Goal: Task Accomplishment & Management: Use online tool/utility

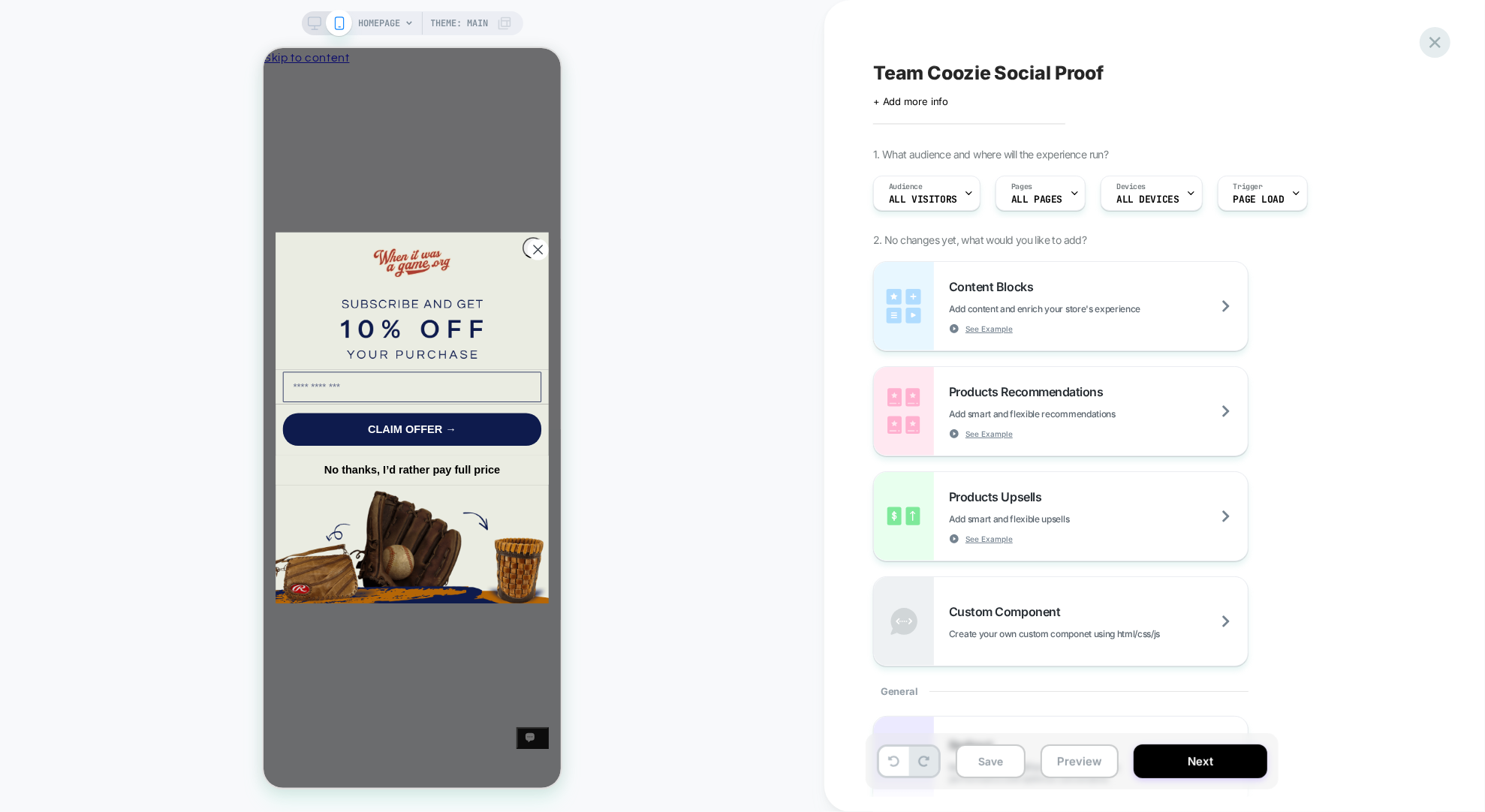
click at [1435, 39] on icon at bounding box center [1435, 43] width 11 height 11
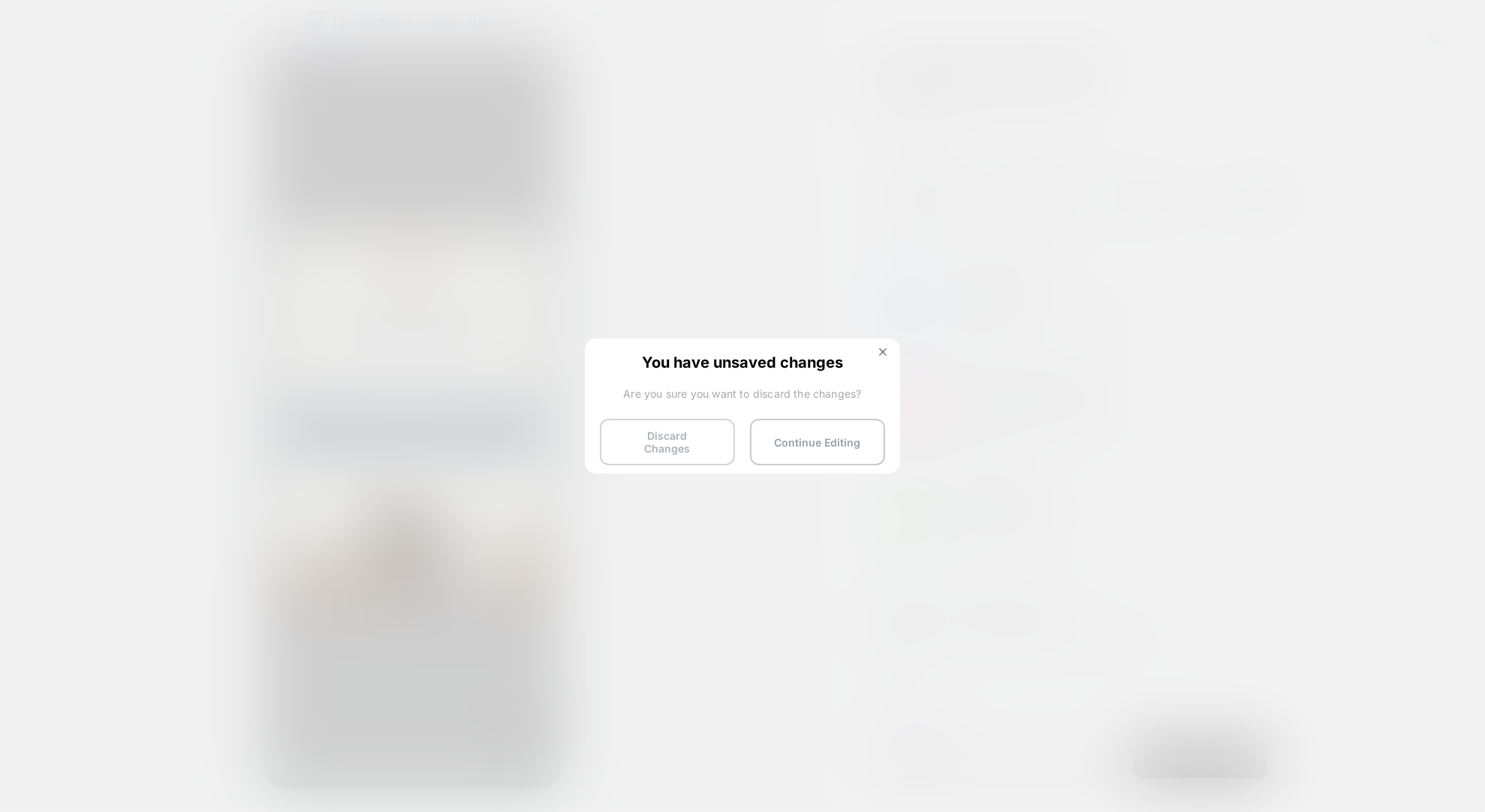
click at [710, 434] on button "Discard Changes" at bounding box center [667, 441] width 135 height 47
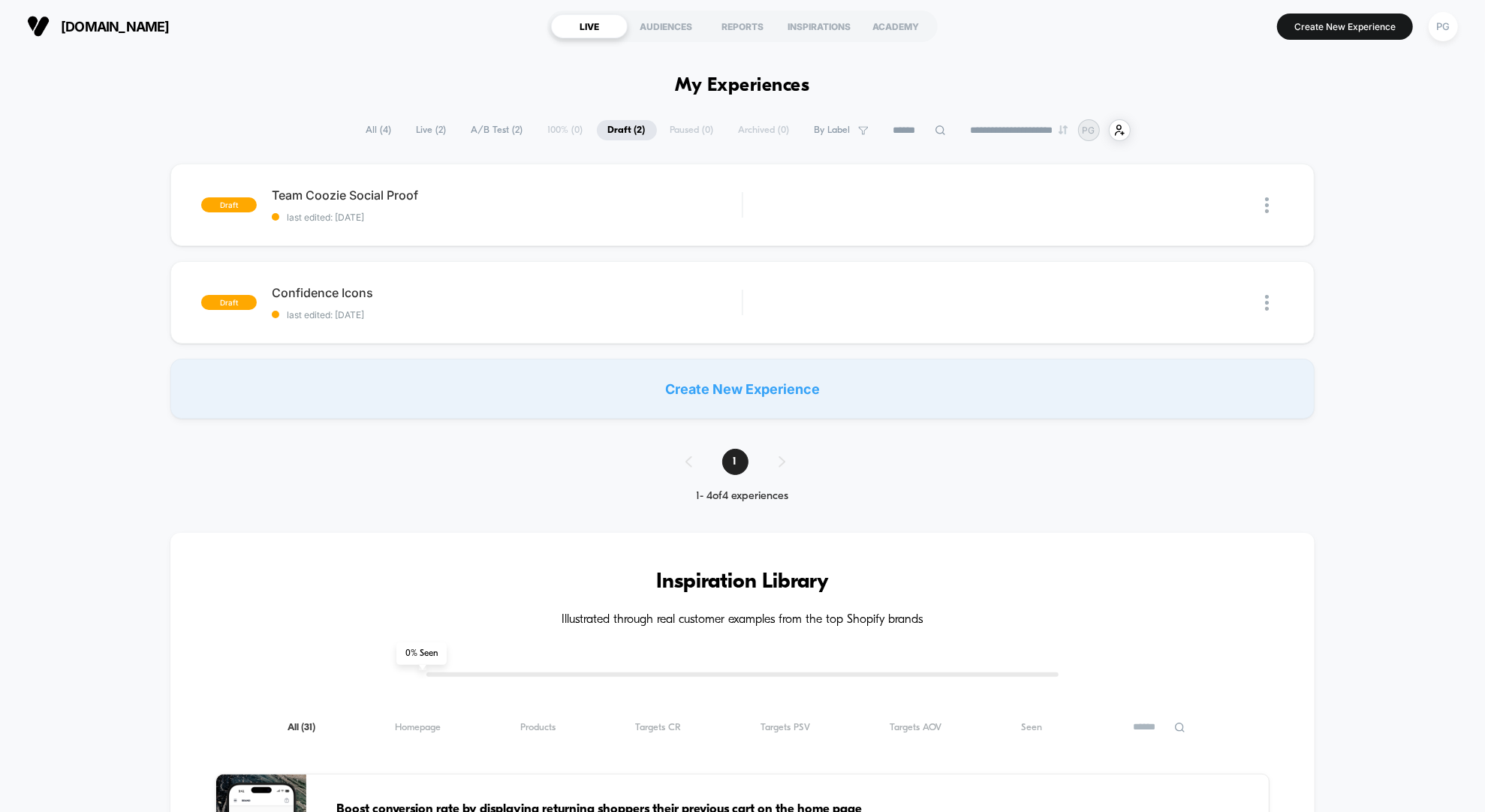
click at [745, 386] on div "Create New Experience" at bounding box center [742, 389] width 1144 height 60
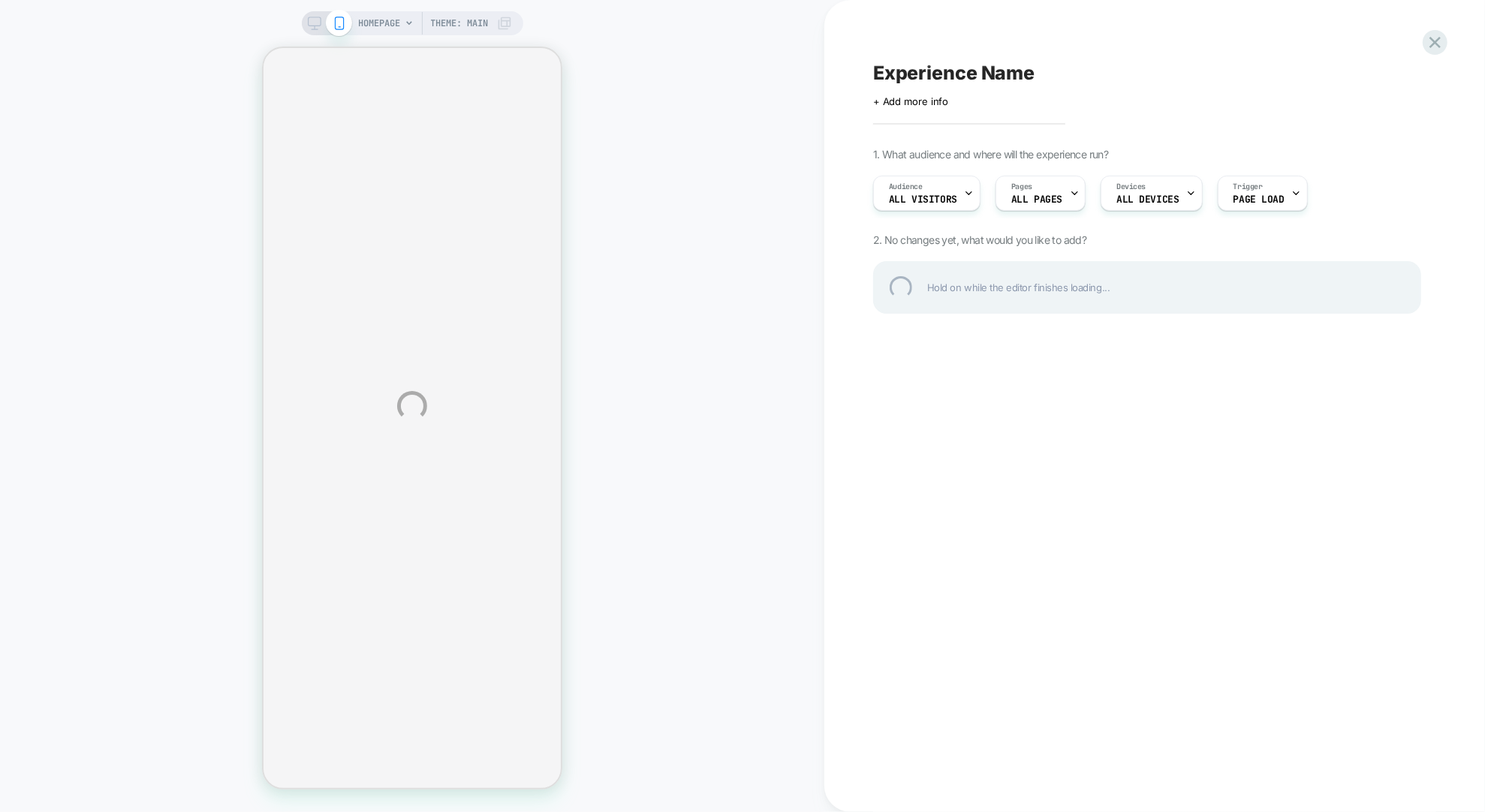
click at [1022, 74] on div "Experience Name" at bounding box center [1147, 73] width 548 height 23
type textarea "*"
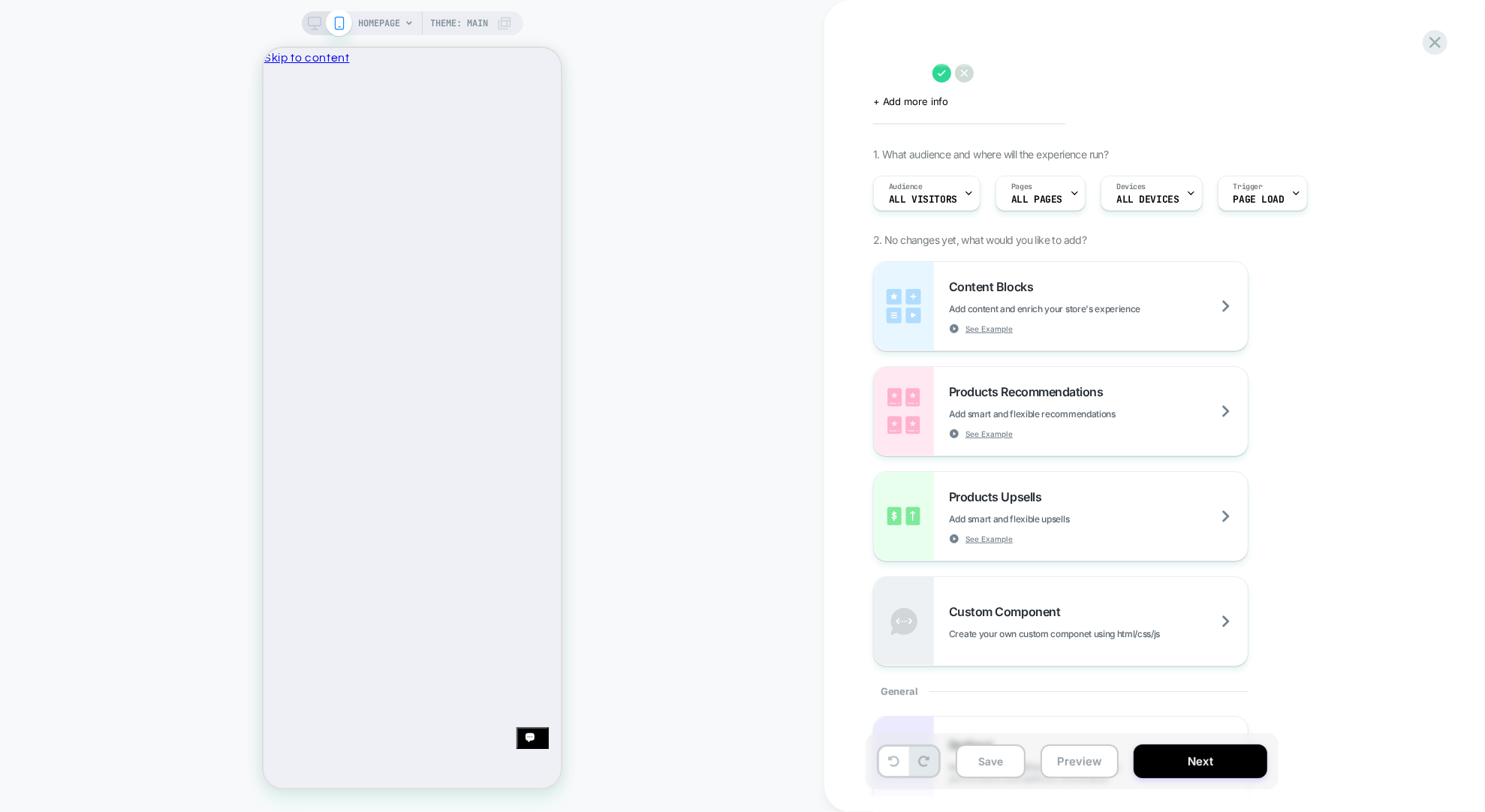
click at [905, 77] on textarea at bounding box center [899, 73] width 52 height 23
type textarea "**********"
click at [373, 20] on span "HOMEPAGE" at bounding box center [379, 23] width 42 height 24
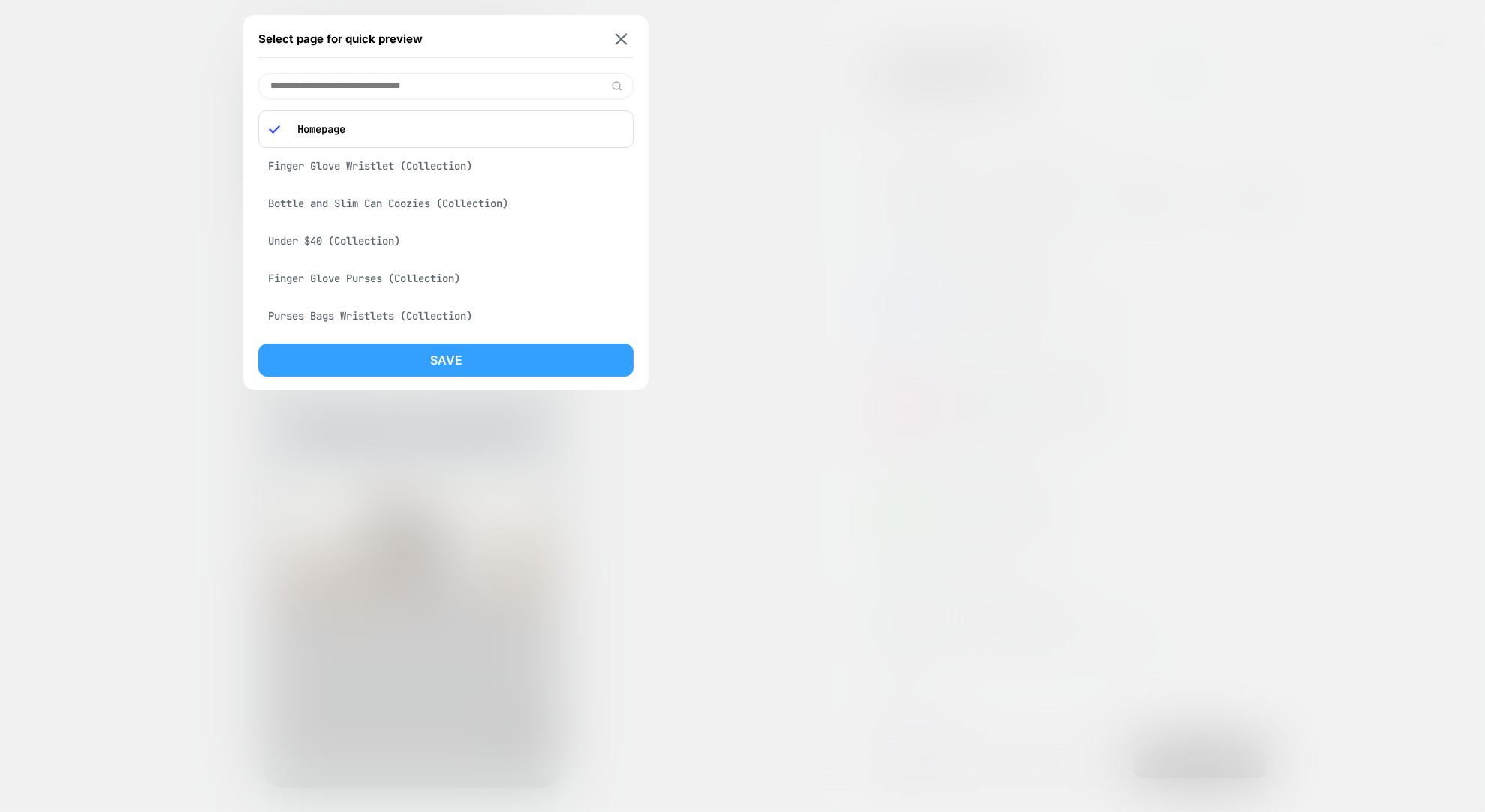
click at [445, 358] on button "Save" at bounding box center [446, 360] width 375 height 33
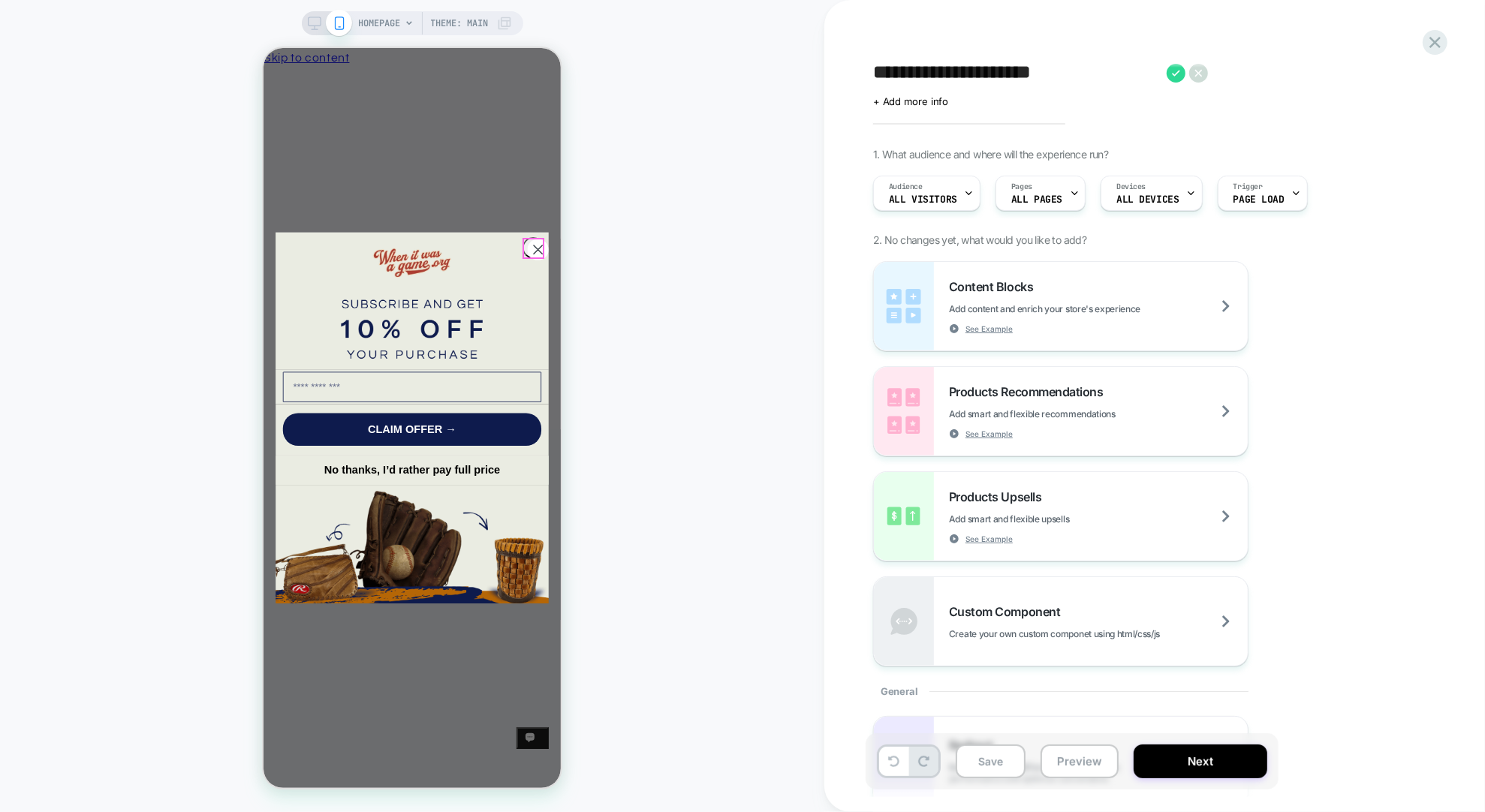
click at [533, 249] on icon "Close dialog" at bounding box center [537, 248] width 8 height 8
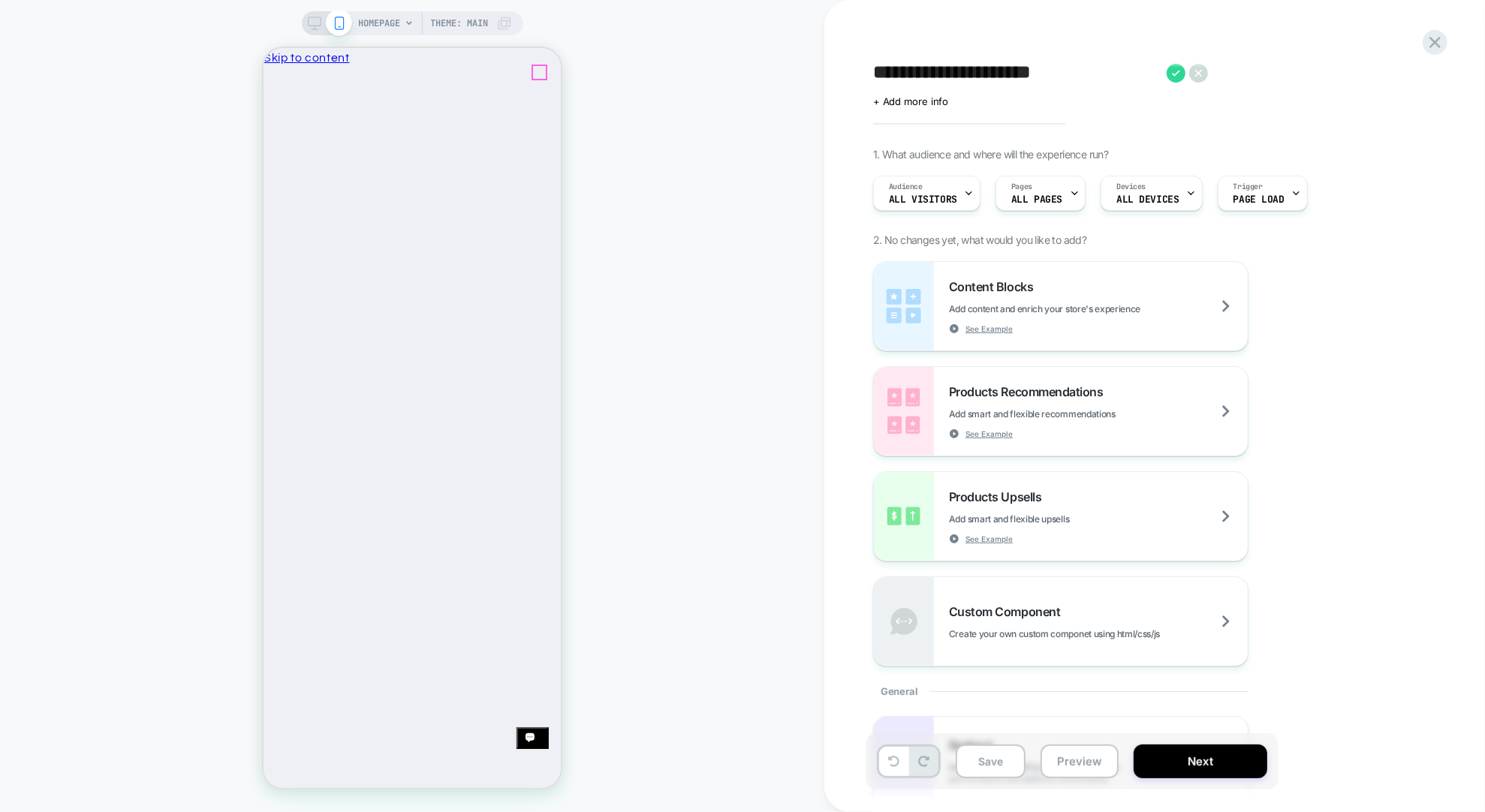
click at [269, 143] on icon "Close" at bounding box center [269, 143] width 0 height 0
click at [1072, 192] on icon at bounding box center [1075, 193] width 9 height 9
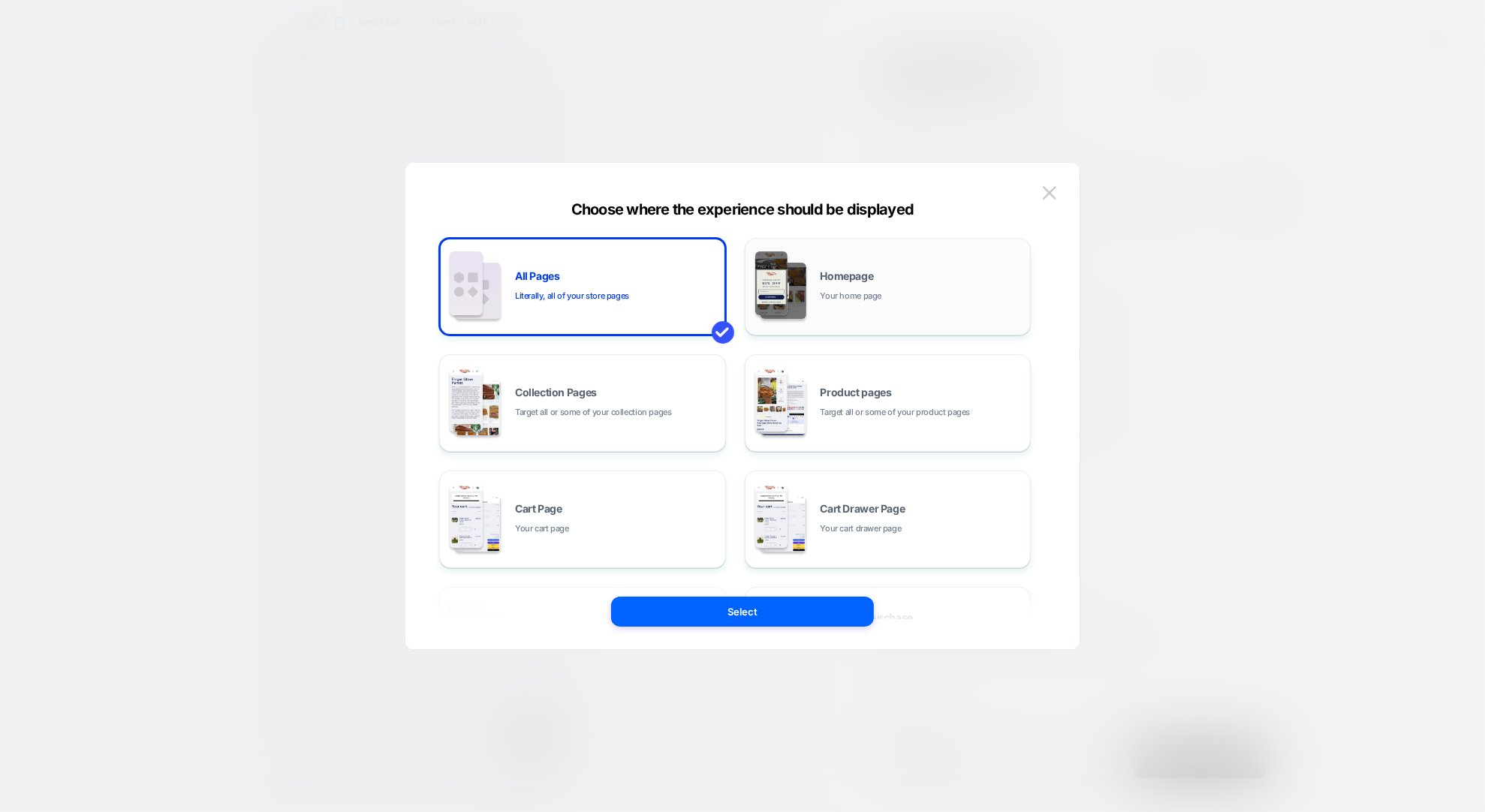
click at [925, 298] on div "Homepage Your home page" at bounding box center [922, 287] width 203 height 32
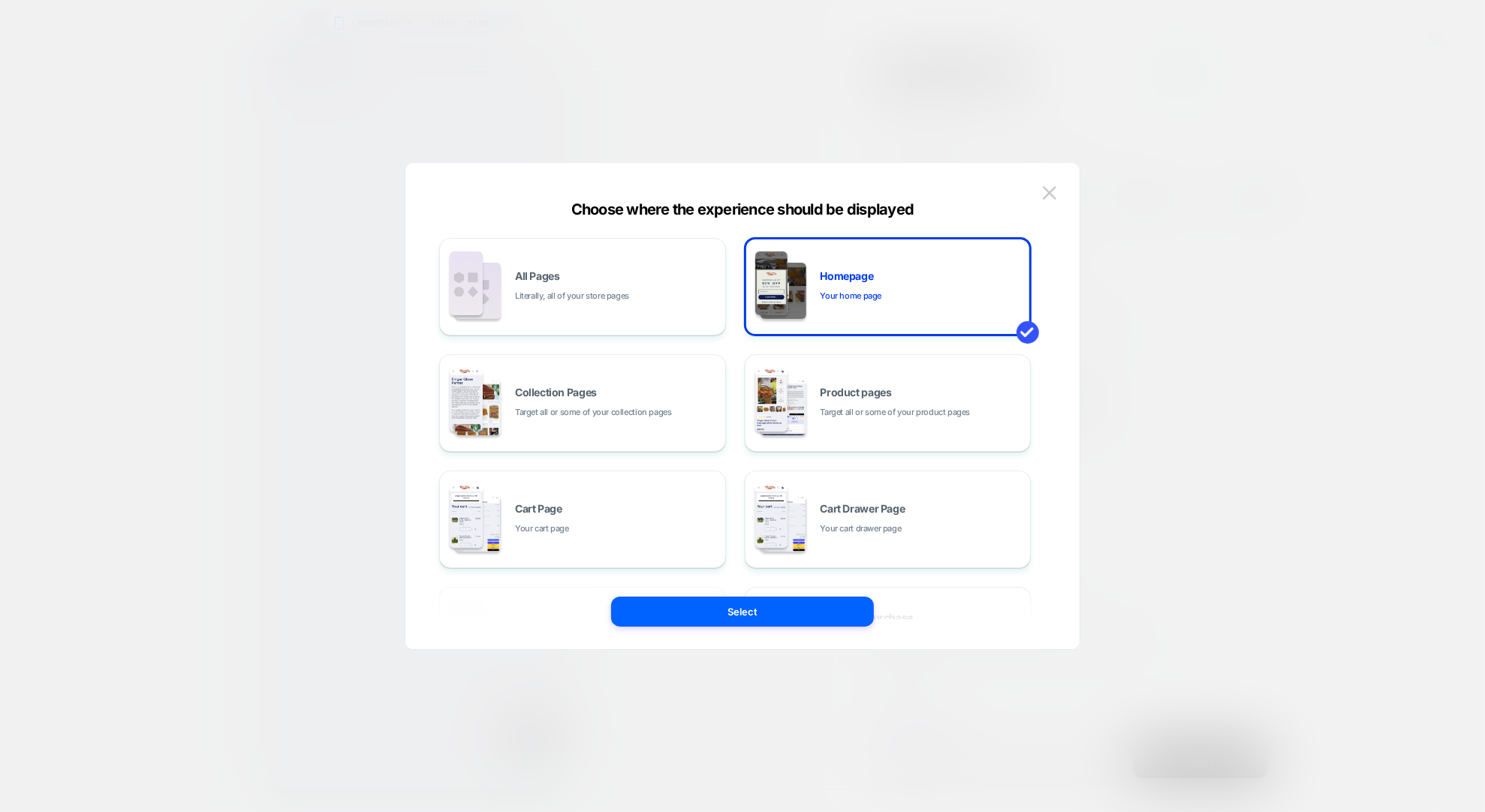
click at [770, 605] on button "Select" at bounding box center [742, 612] width 263 height 30
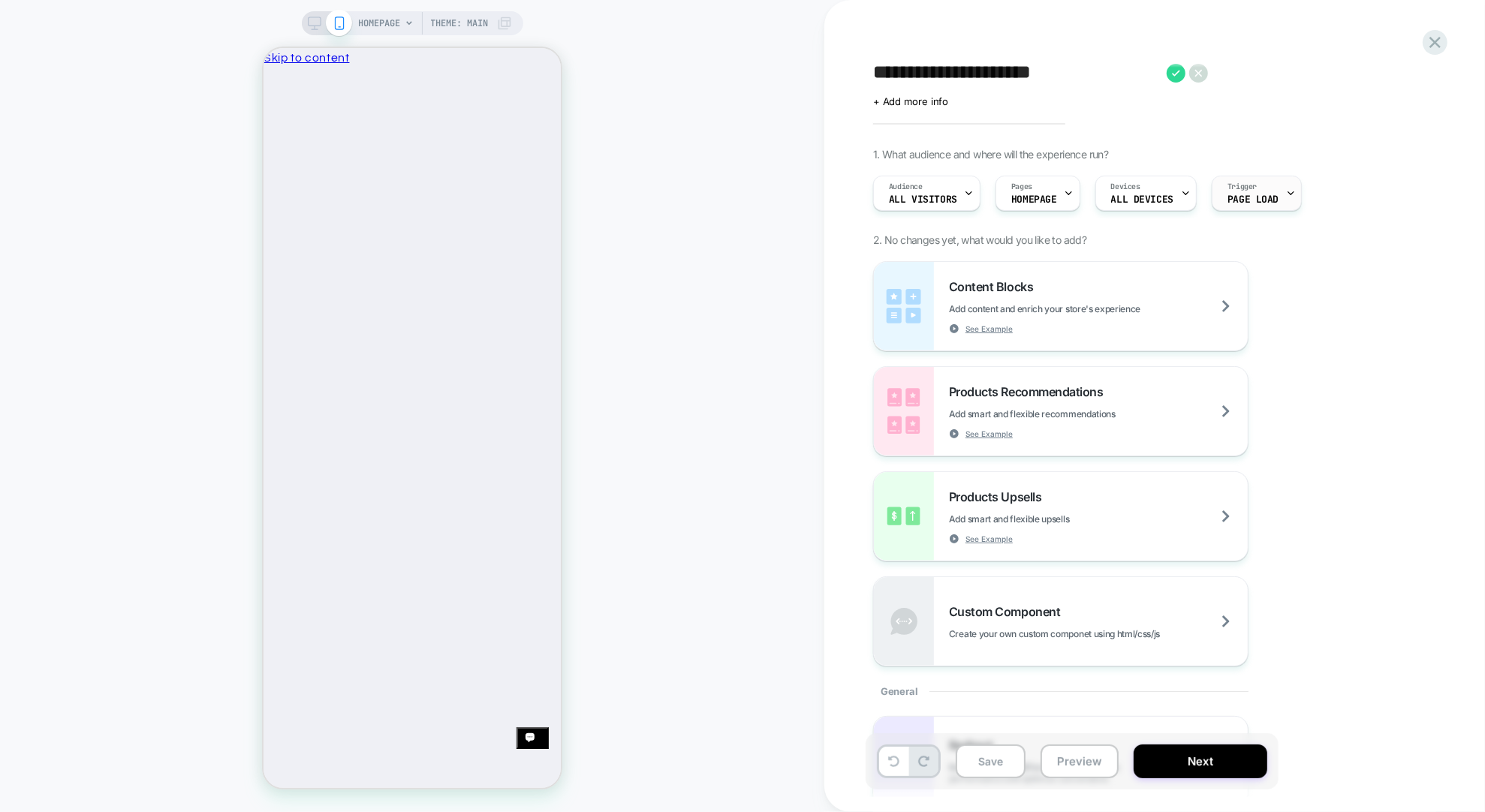
click at [1276, 194] on div "Trigger Page Load" at bounding box center [1253, 193] width 81 height 34
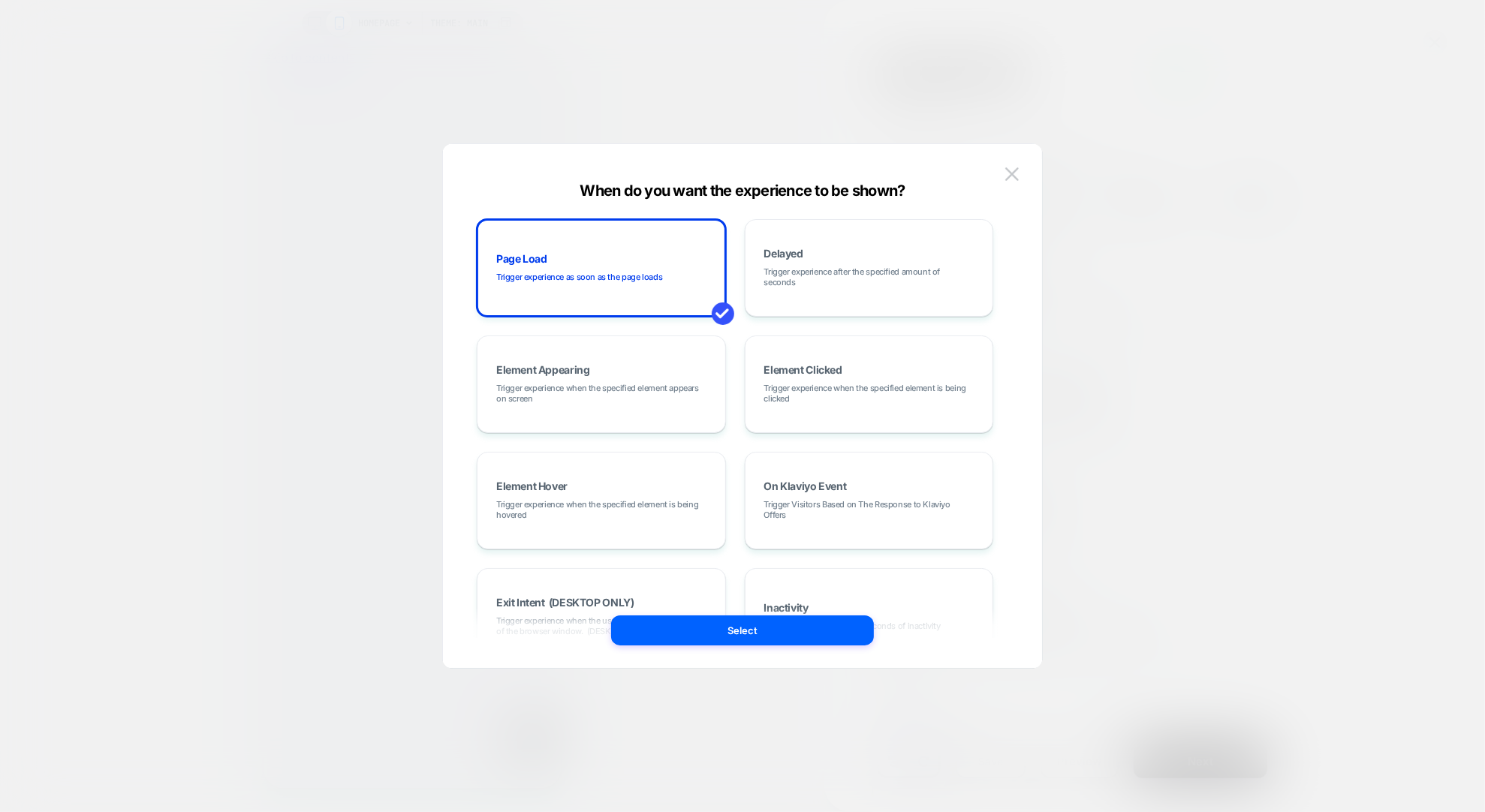
click at [1297, 292] on div at bounding box center [742, 406] width 1485 height 812
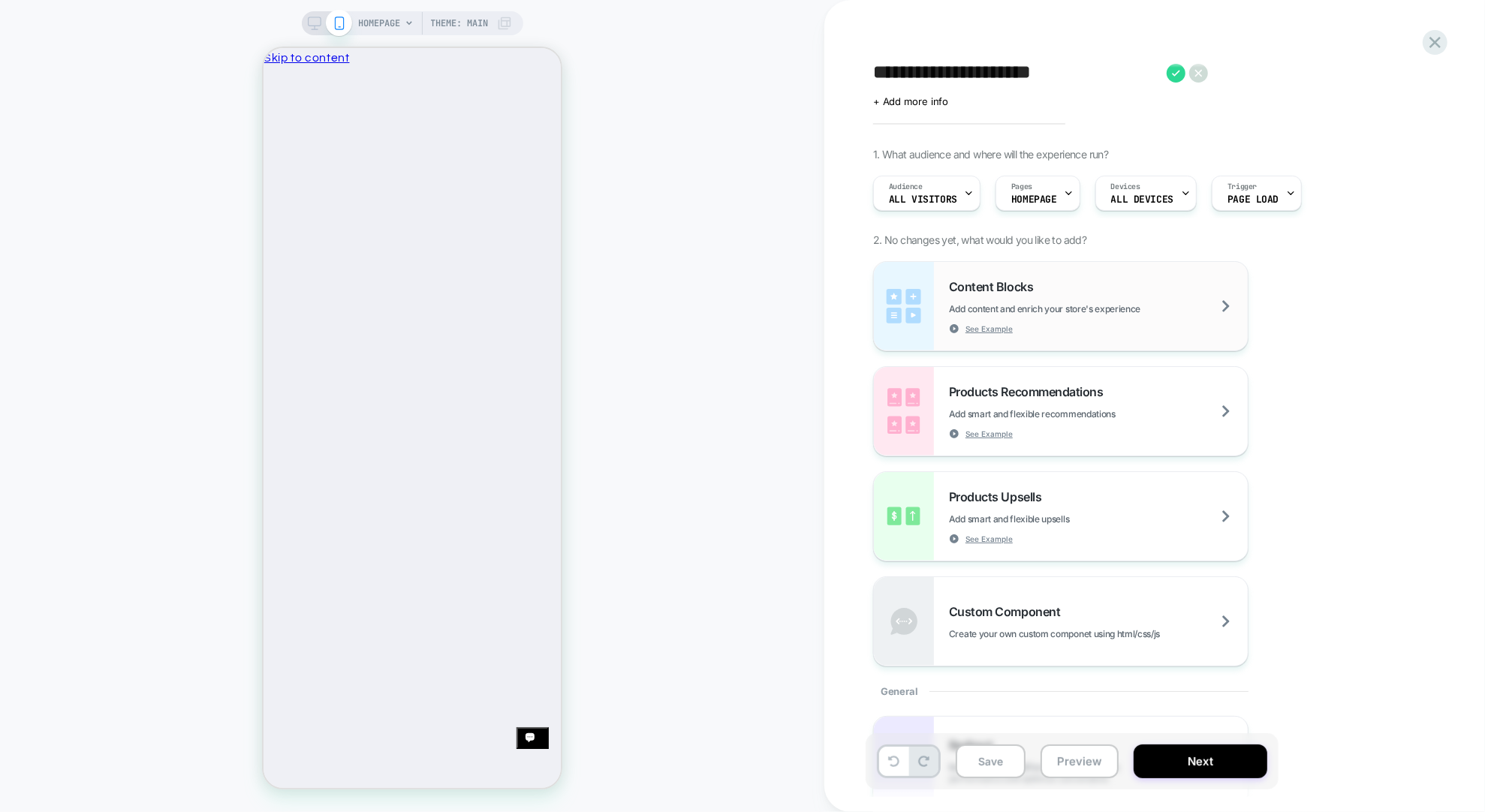
click at [1233, 309] on div "Content Blocks Add content and enrich your store's experience See Example" at bounding box center [1099, 307] width 299 height 55
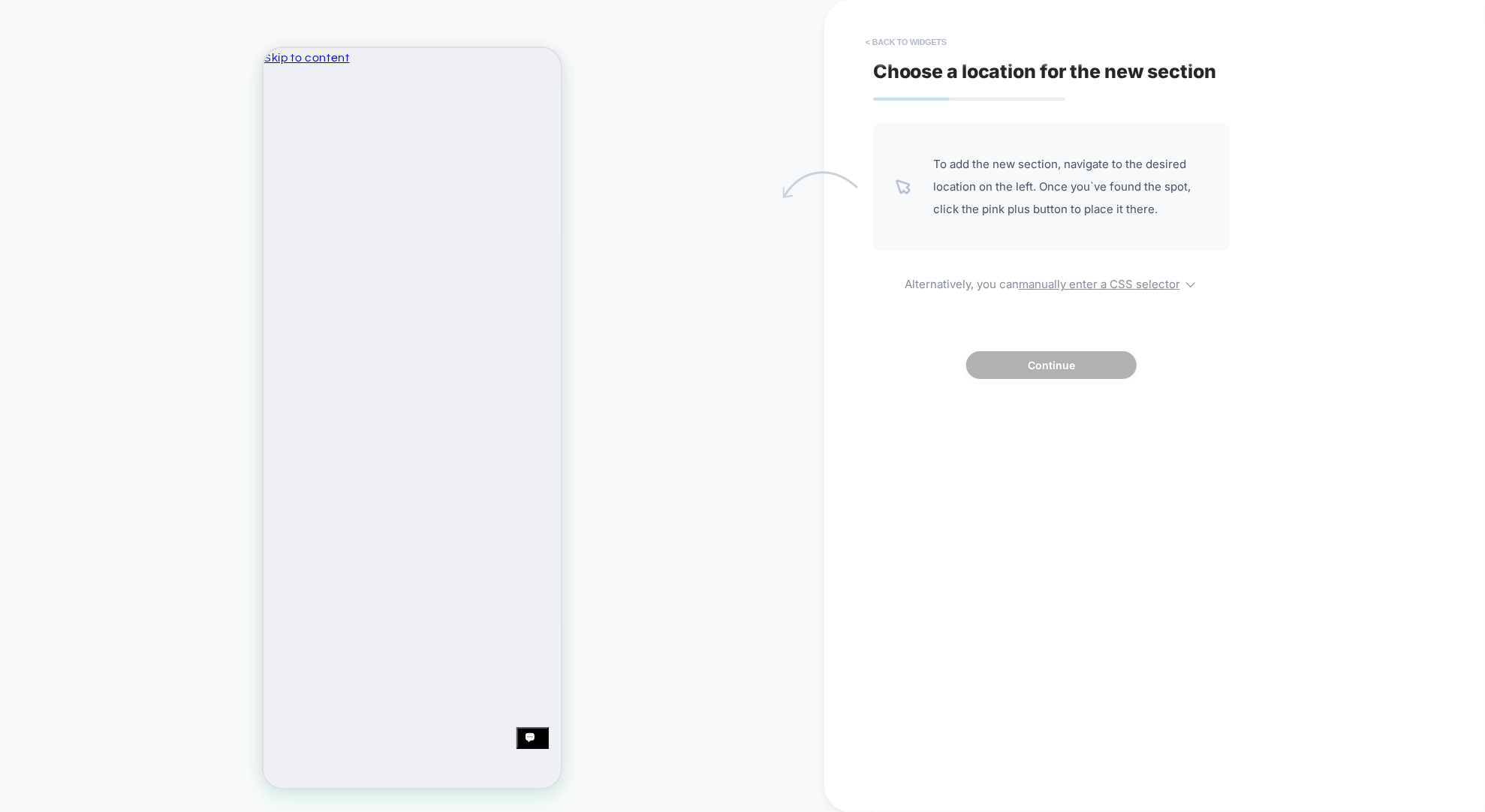
click at [880, 38] on button "< Back to widgets" at bounding box center [906, 42] width 96 height 24
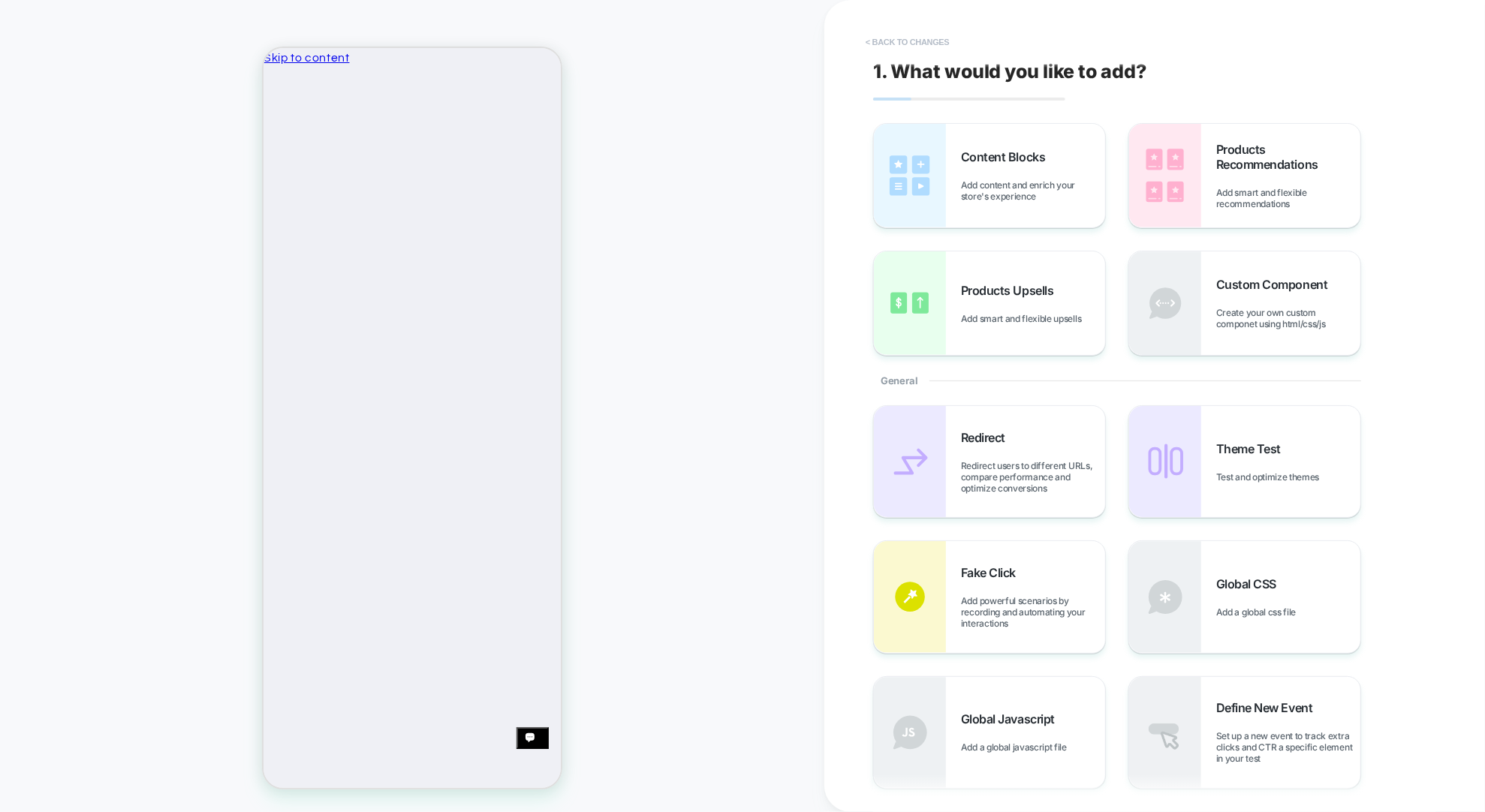
click at [909, 40] on button "< Back to changes" at bounding box center [908, 42] width 99 height 24
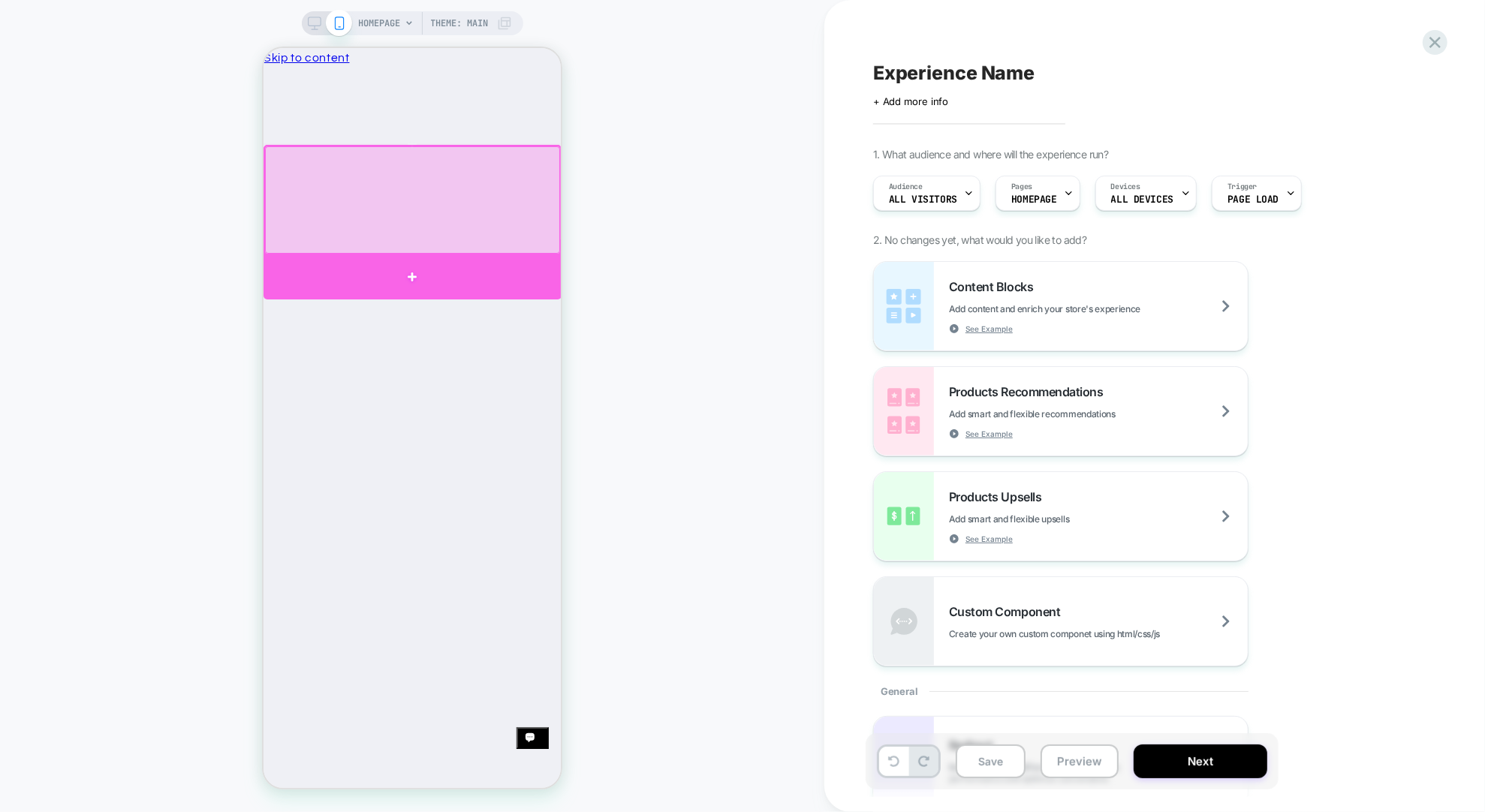
click at [420, 270] on div at bounding box center [412, 277] width 298 height 44
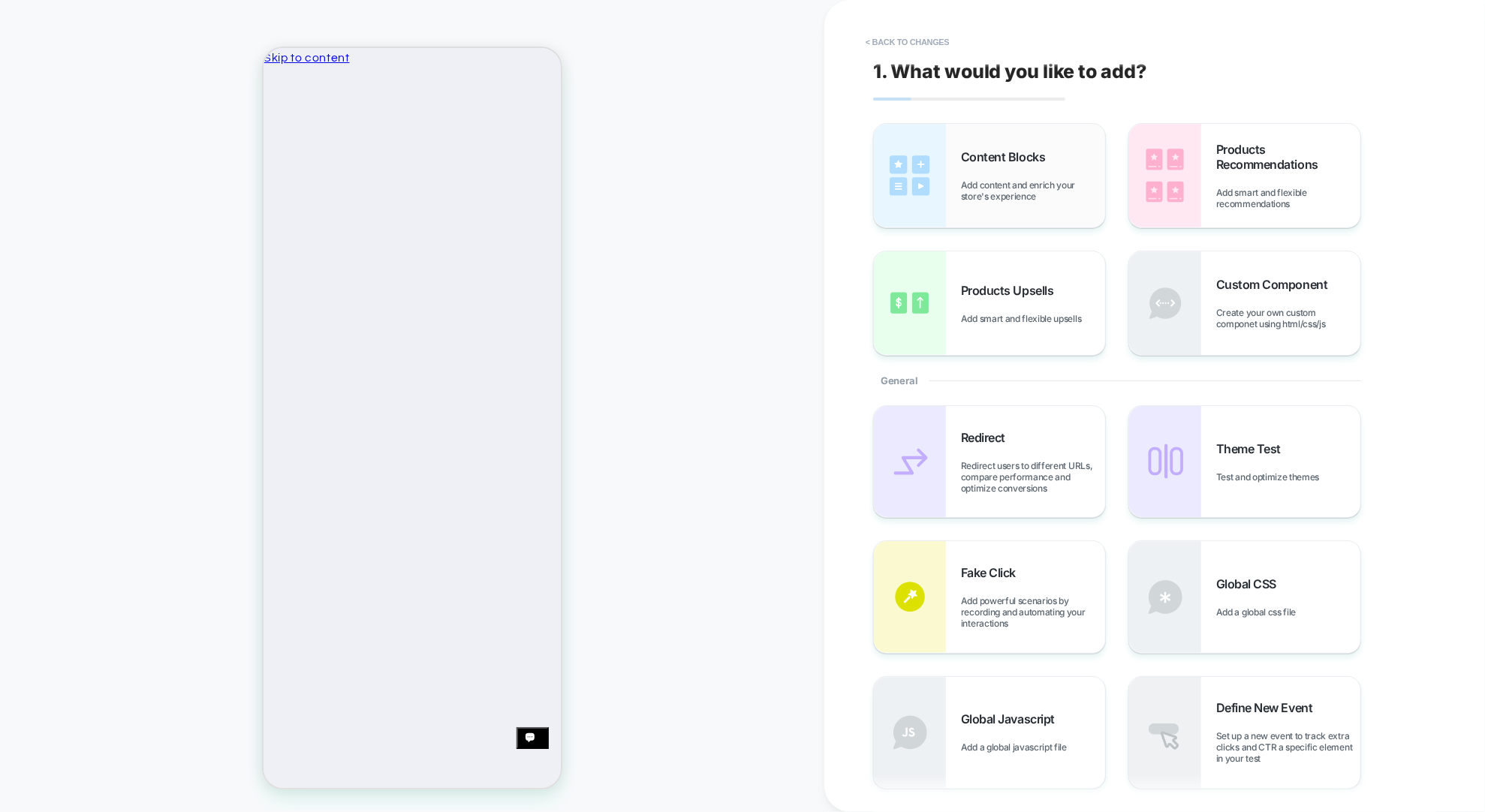
click at [1009, 154] on span "Content Blocks" at bounding box center [1007, 156] width 91 height 15
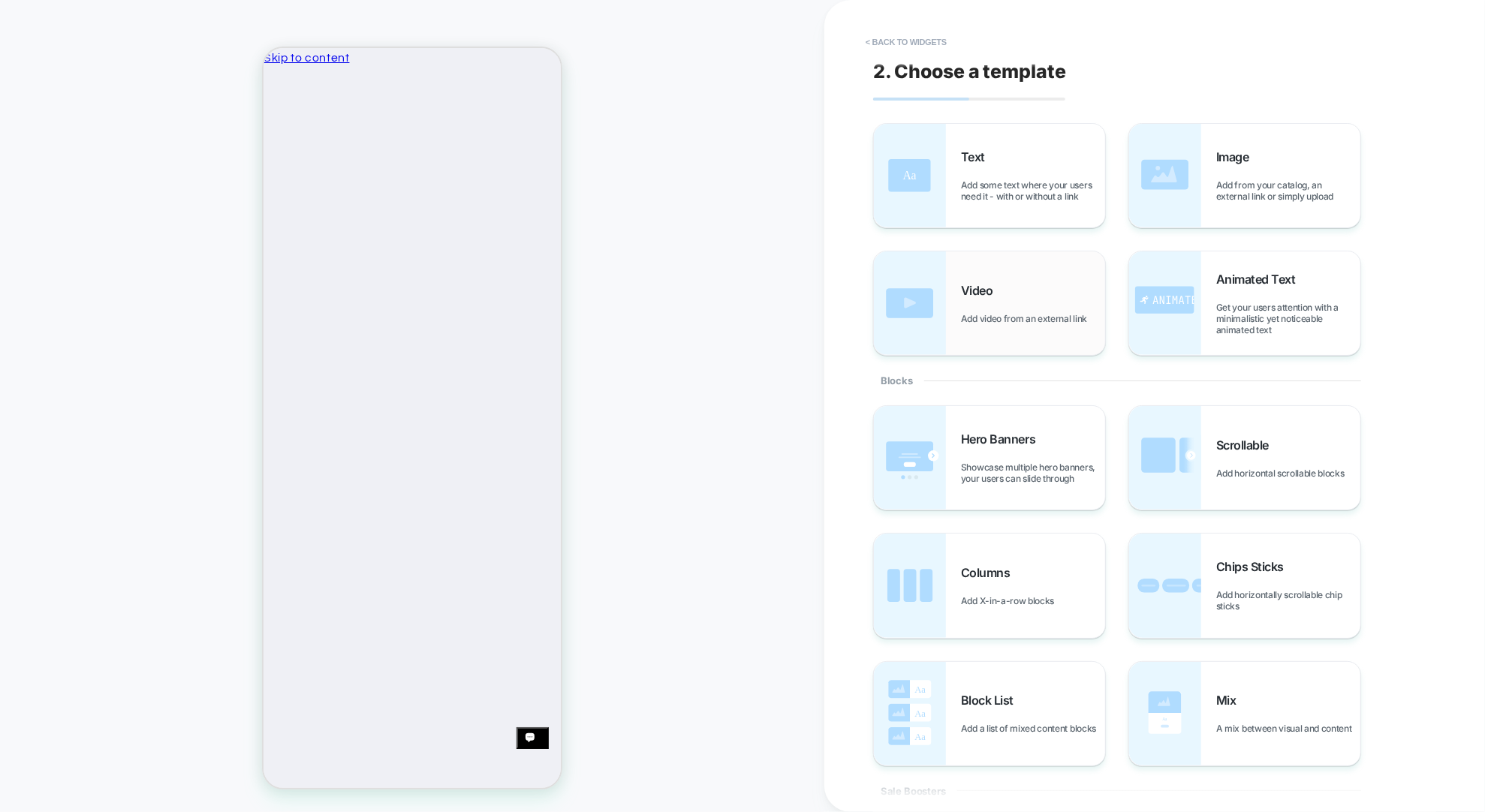
click at [998, 289] on span "Video" at bounding box center [981, 290] width 39 height 15
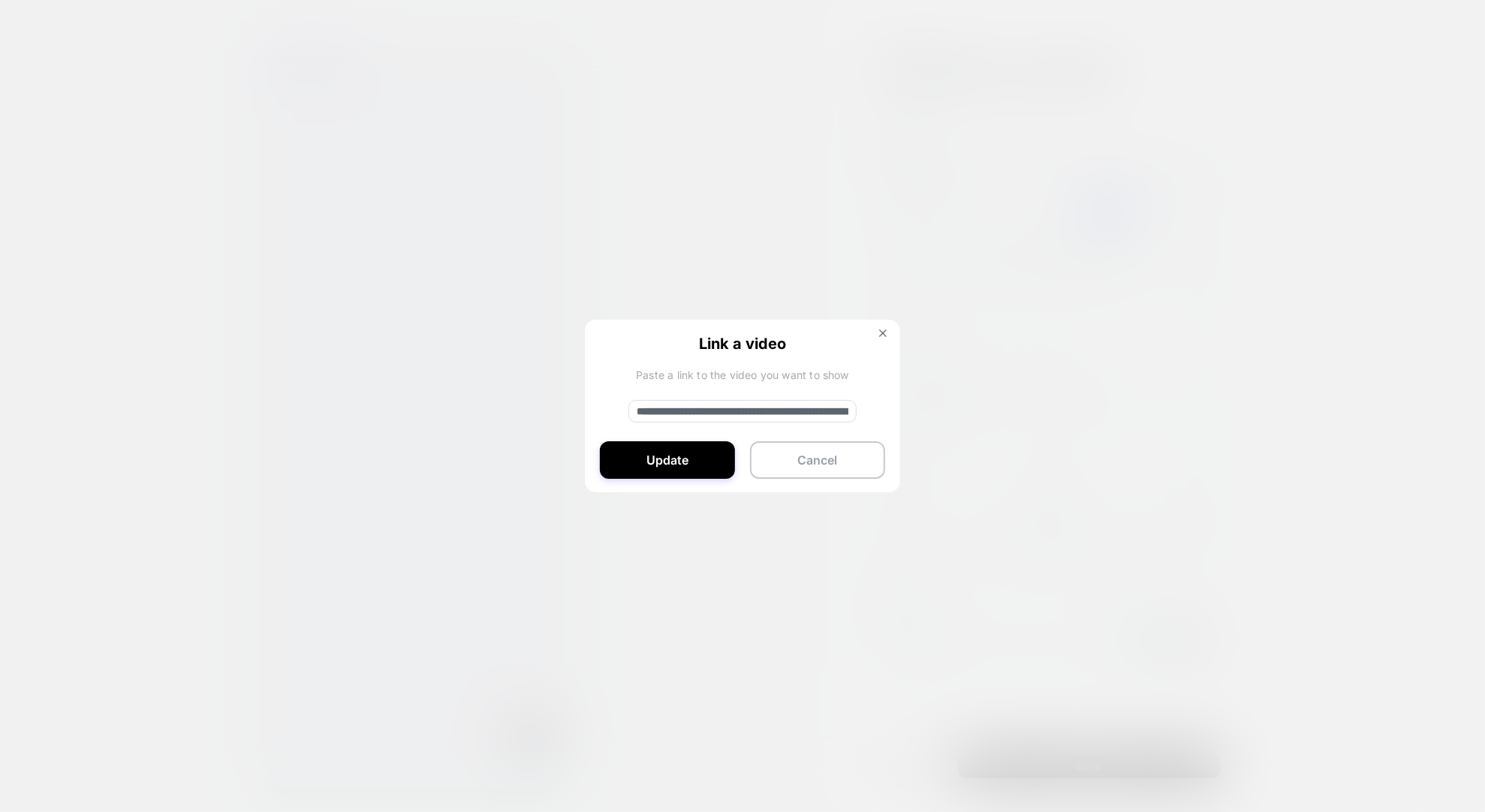
click at [825, 410] on input "**********" at bounding box center [742, 412] width 228 height 23
click at [829, 467] on button "Cancel" at bounding box center [817, 460] width 135 height 38
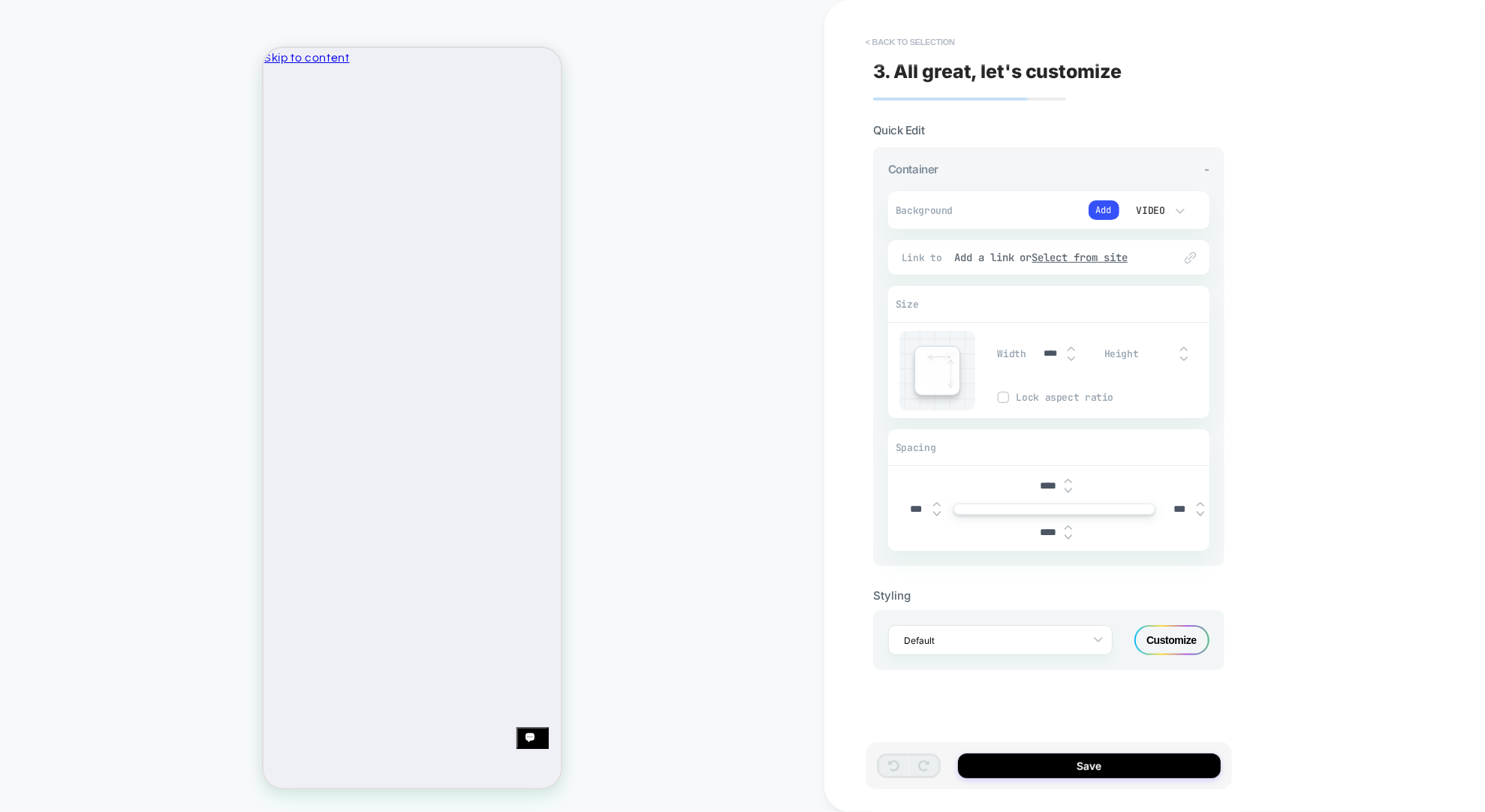
click at [882, 46] on button "< Back to selection" at bounding box center [910, 42] width 104 height 24
